Goal: Task Accomplishment & Management: Complete application form

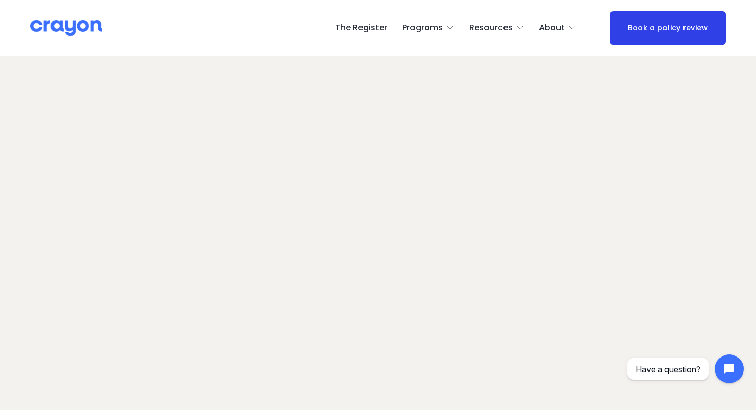
click at [80, 25] on img at bounding box center [66, 28] width 72 height 18
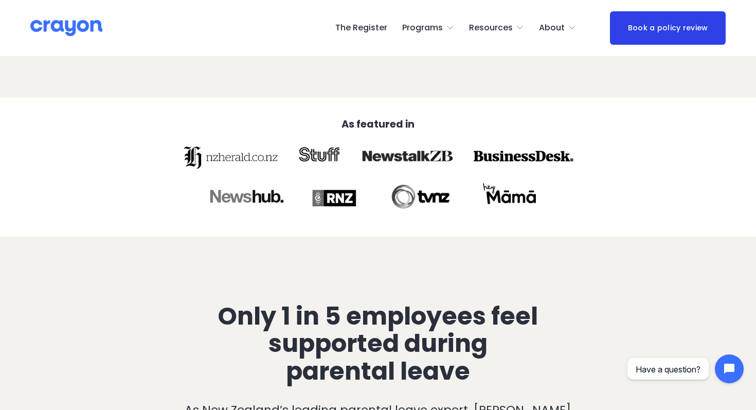
scroll to position [419, 0]
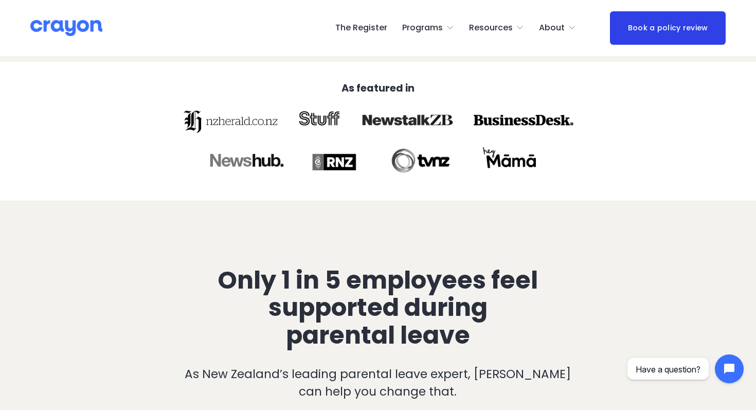
click at [375, 28] on link "The Register" at bounding box center [361, 28] width 52 height 16
